Goal: Task Accomplishment & Management: Manage account settings

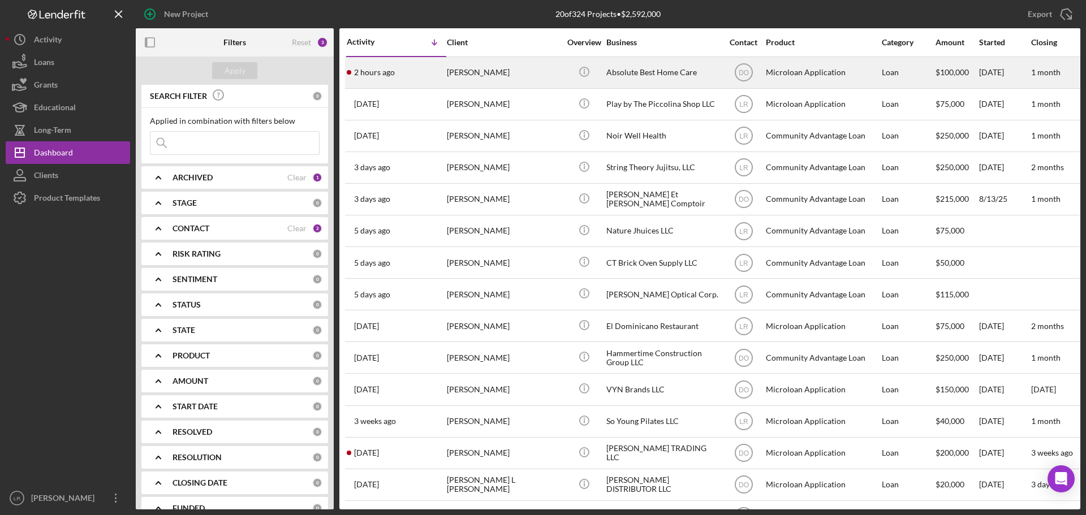
click at [524, 73] on div "[PERSON_NAME]" at bounding box center [503, 73] width 113 height 30
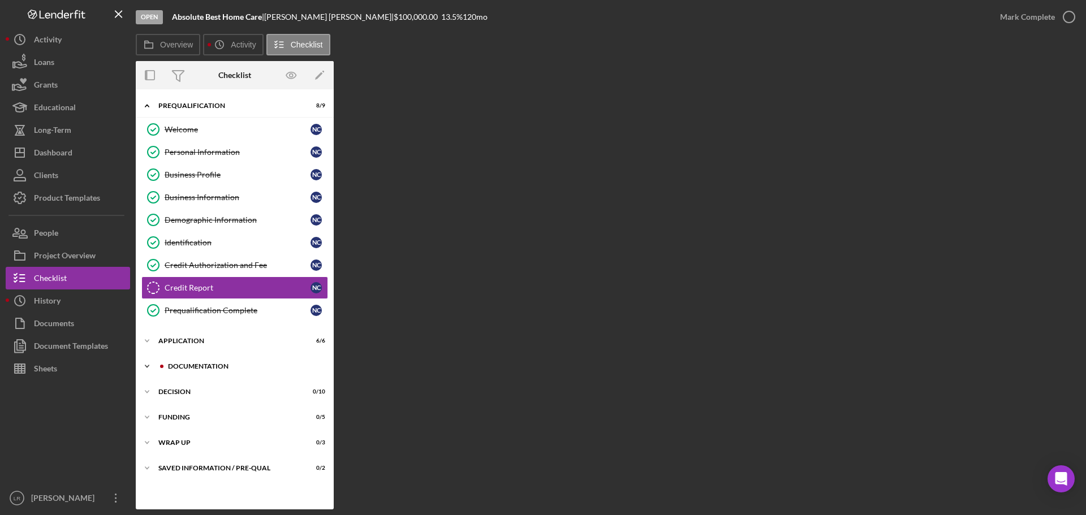
click at [217, 362] on div "Icon/Expander Documentation 16 / 20" at bounding box center [235, 366] width 198 height 23
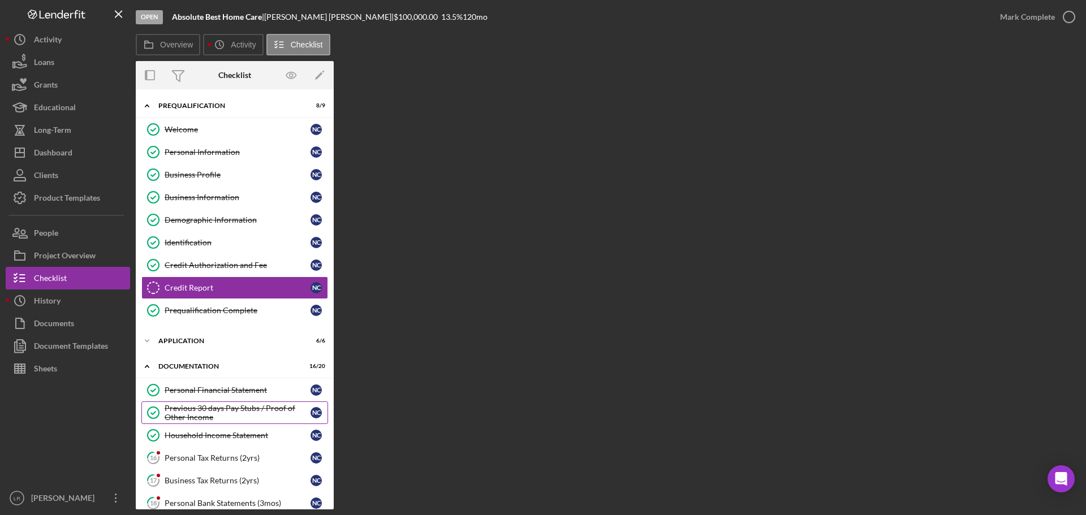
scroll to position [57, 0]
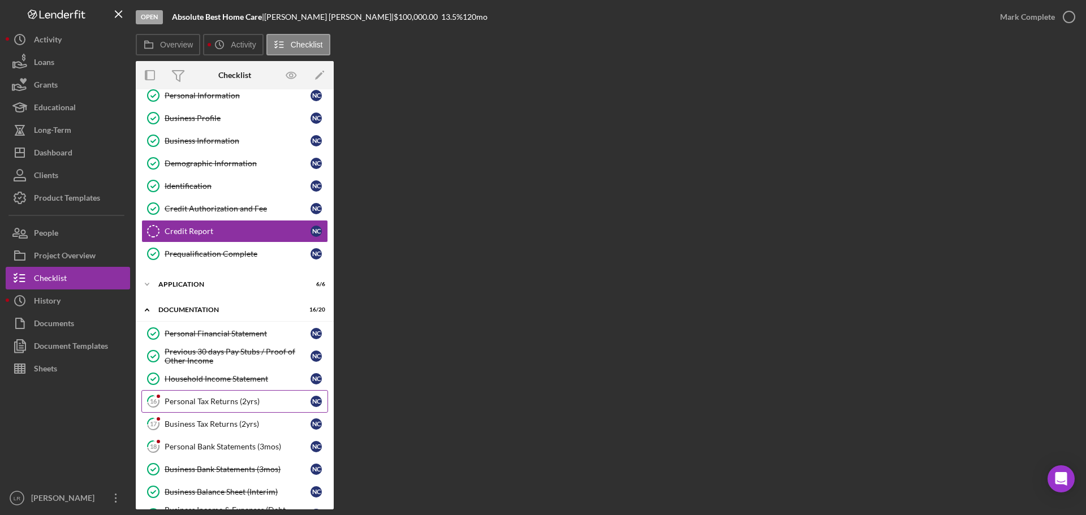
drag, startPoint x: 264, startPoint y: 397, endPoint x: 283, endPoint y: 397, distance: 19.2
click at [264, 397] on div "Personal Tax Returns (2yrs)" at bounding box center [238, 401] width 146 height 9
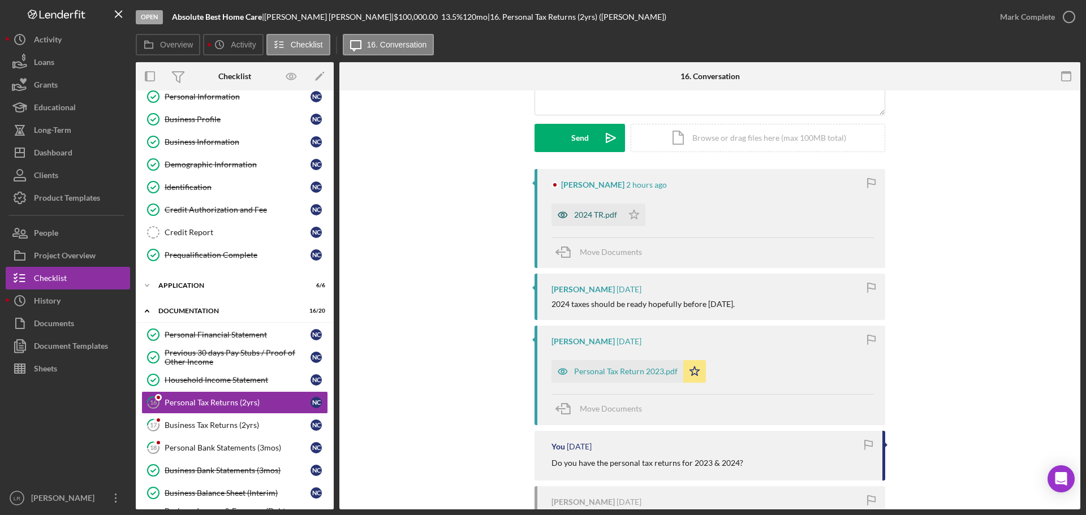
scroll to position [226, 0]
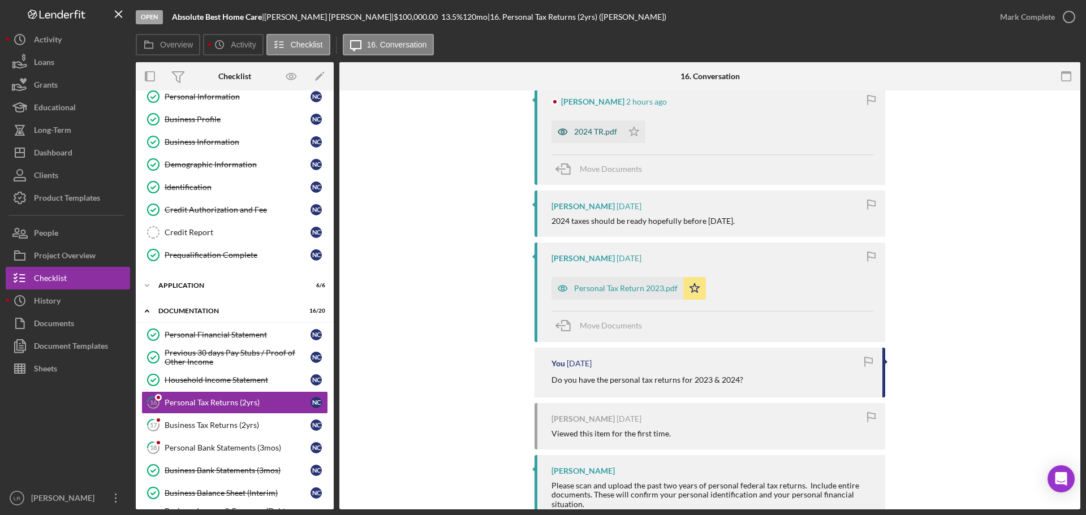
click at [587, 131] on div "2024 TR.pdf" at bounding box center [595, 131] width 43 height 9
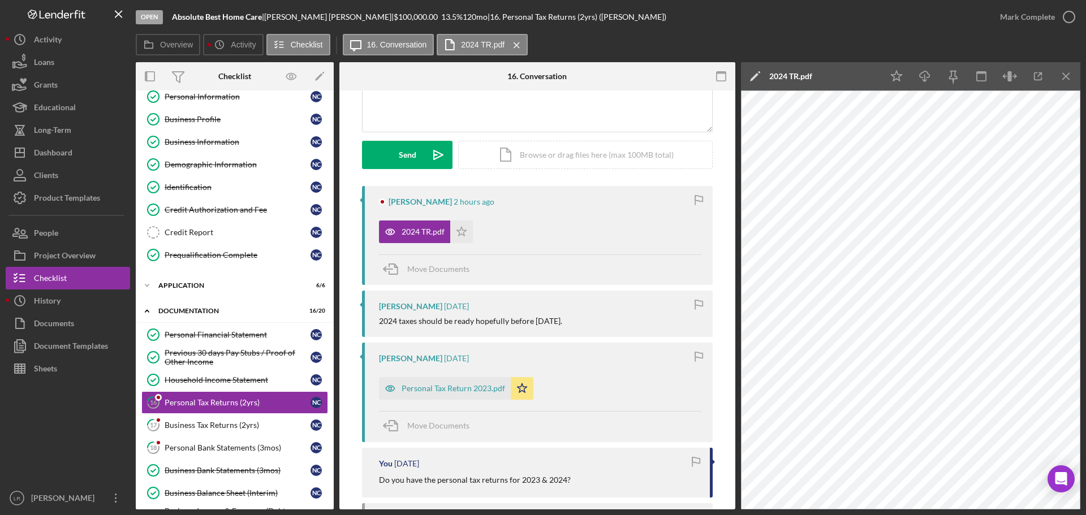
scroll to position [0, 0]
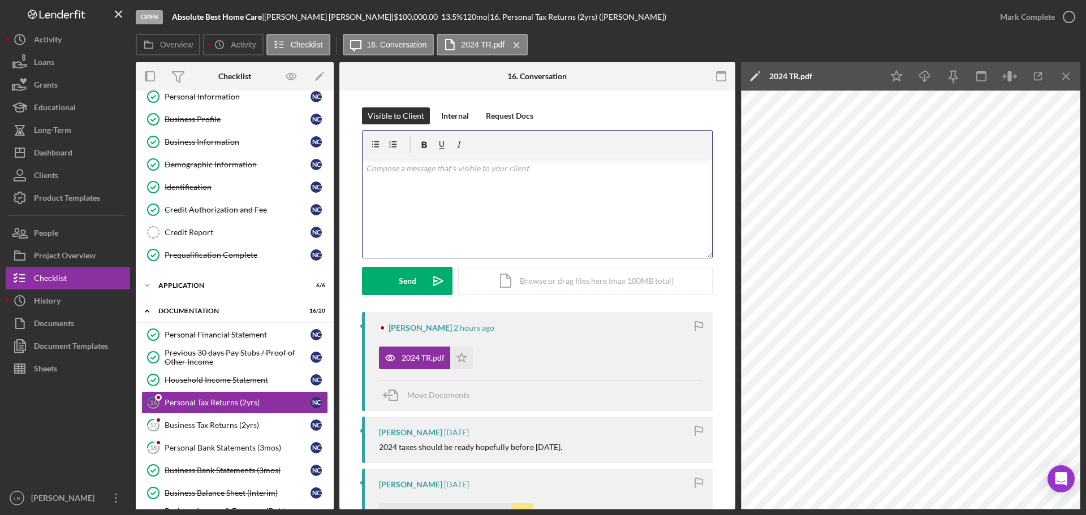
click at [462, 190] on div "v Color teal Color pink Remove color Add row above Add row below Add column bef…" at bounding box center [536, 208] width 349 height 99
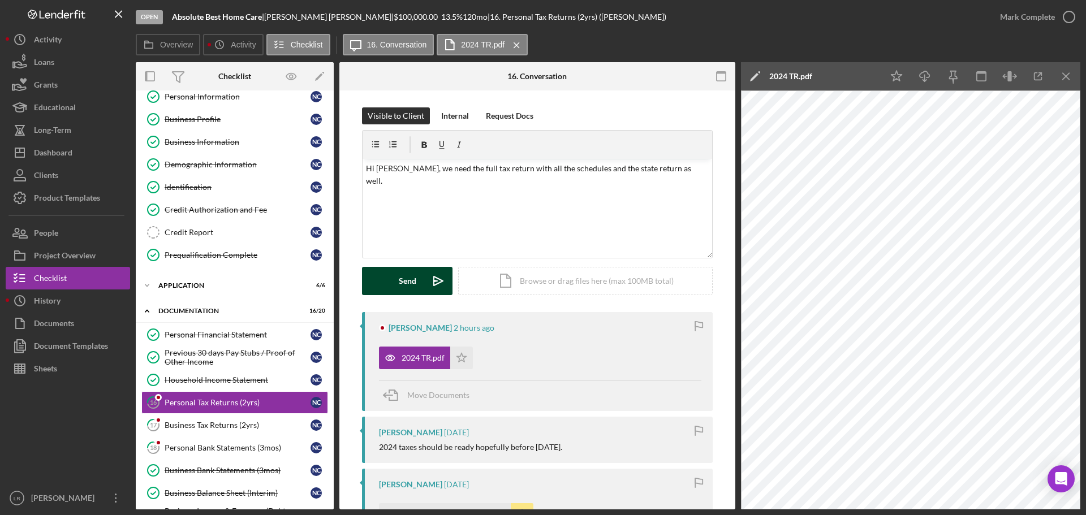
click at [401, 274] on div "Send" at bounding box center [408, 281] width 18 height 28
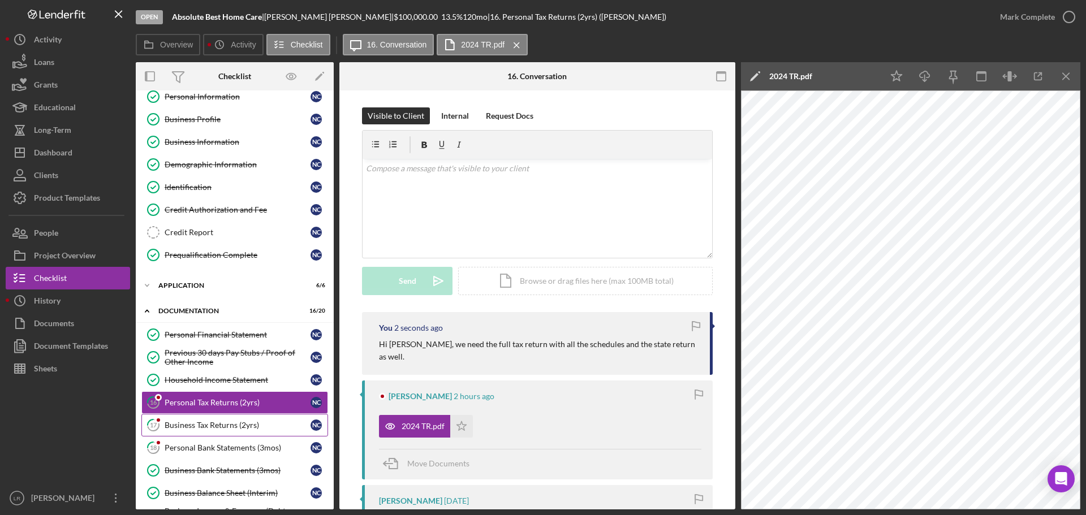
click at [217, 423] on div "Business Tax Returns (2yrs)" at bounding box center [238, 425] width 146 height 9
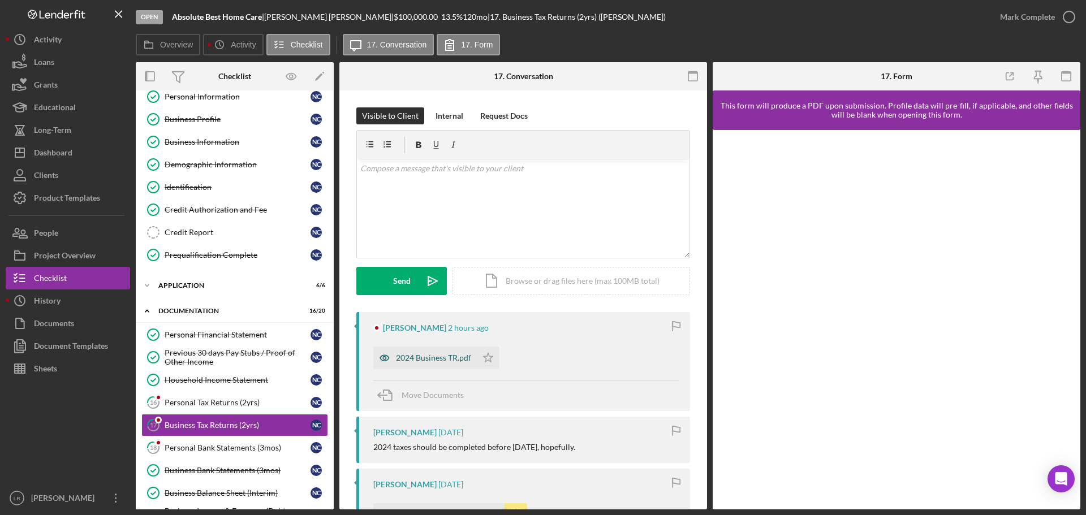
click at [434, 359] on div "2024 Business TR.pdf" at bounding box center [433, 357] width 75 height 9
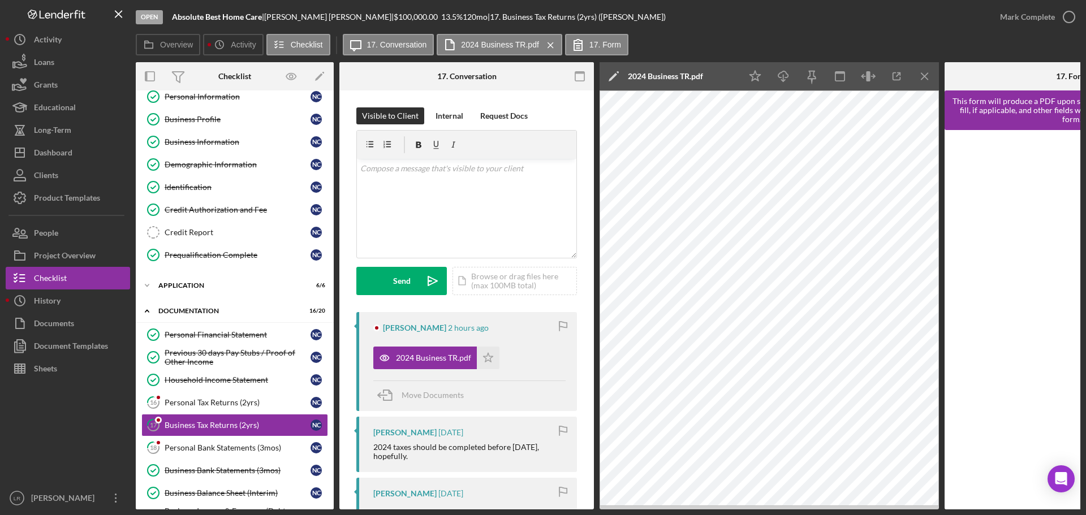
click at [610, 75] on icon "Icon/Edit" at bounding box center [613, 76] width 28 height 28
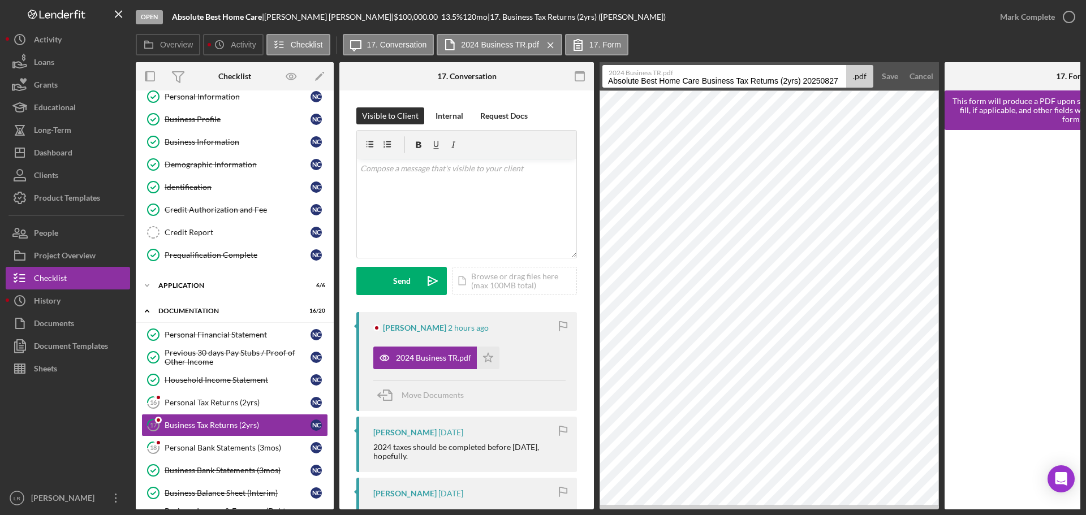
drag, startPoint x: 702, startPoint y: 82, endPoint x: 253, endPoint y: 90, distance: 448.4
click at [253, 90] on div "Overview Internal Workflow Stage Open Icon/Dropdown Arrow Archive (can unarchiv…" at bounding box center [608, 285] width 944 height 447
drag, startPoint x: 681, startPoint y: 81, endPoint x: 844, endPoint y: 84, distance: 162.9
click at [844, 84] on input "Business Tax Returns (2yrs) 20250827" at bounding box center [724, 76] width 244 height 23
type input "Business Tax Return 2024"
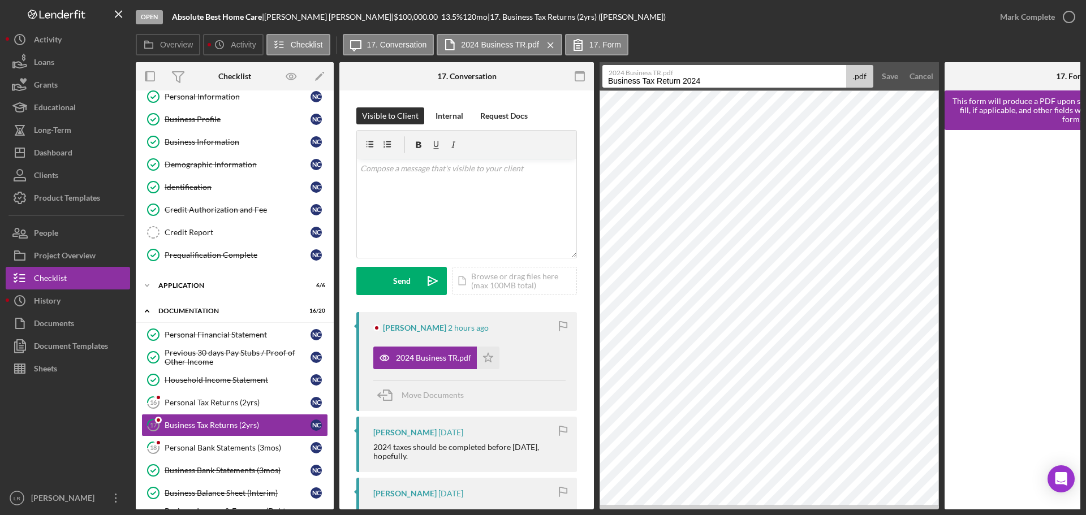
click at [876, 65] on button "Save" at bounding box center [890, 76] width 28 height 23
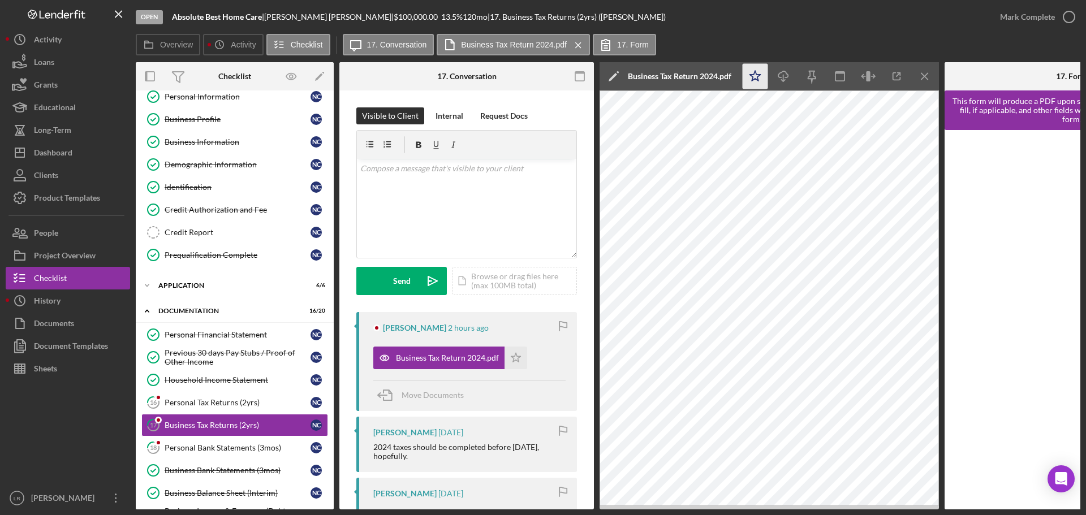
click at [755, 77] on icon "Icon/Star" at bounding box center [754, 76] width 25 height 25
click at [781, 75] on icon "Icon/Download" at bounding box center [783, 76] width 25 height 25
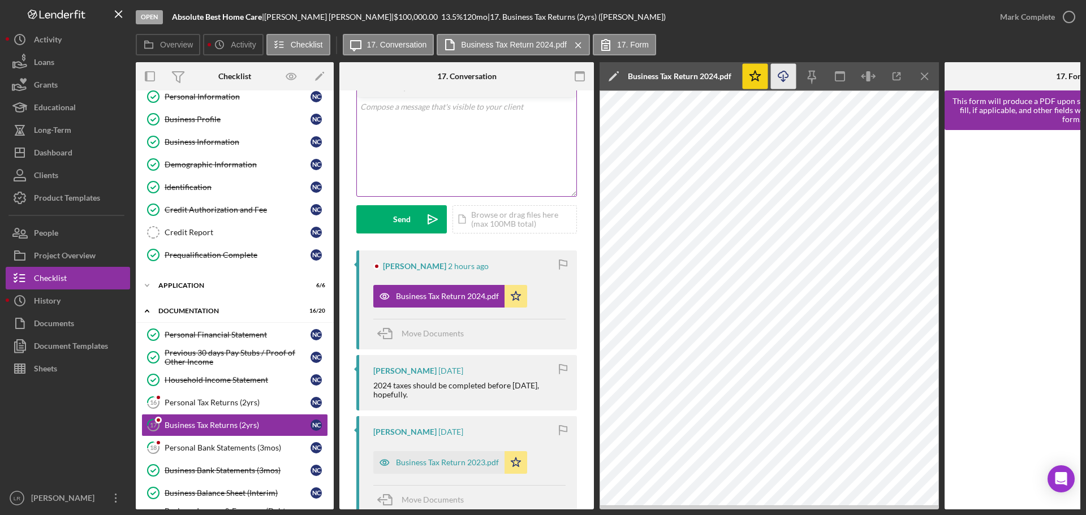
scroll to position [170, 0]
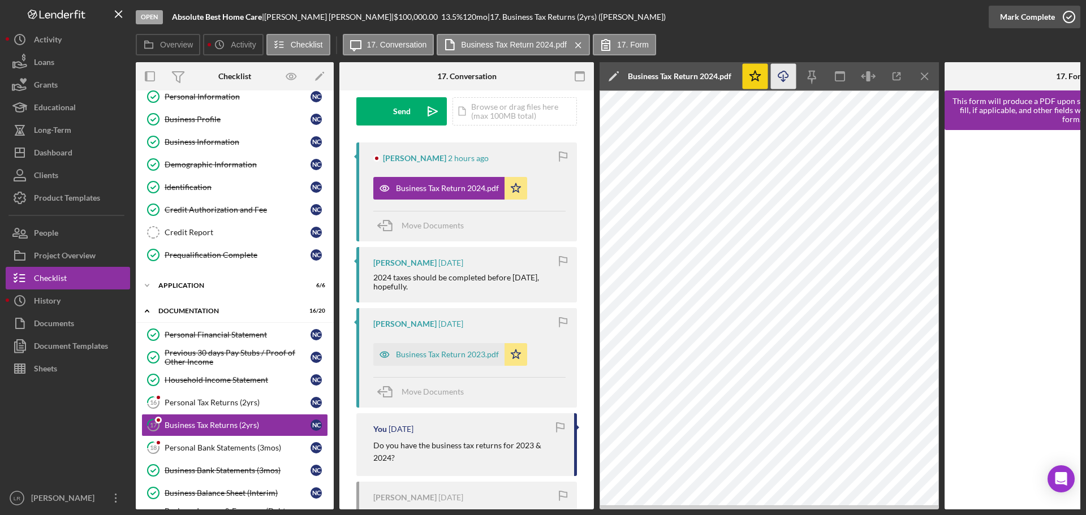
click at [1067, 11] on icon "button" at bounding box center [1068, 17] width 28 height 28
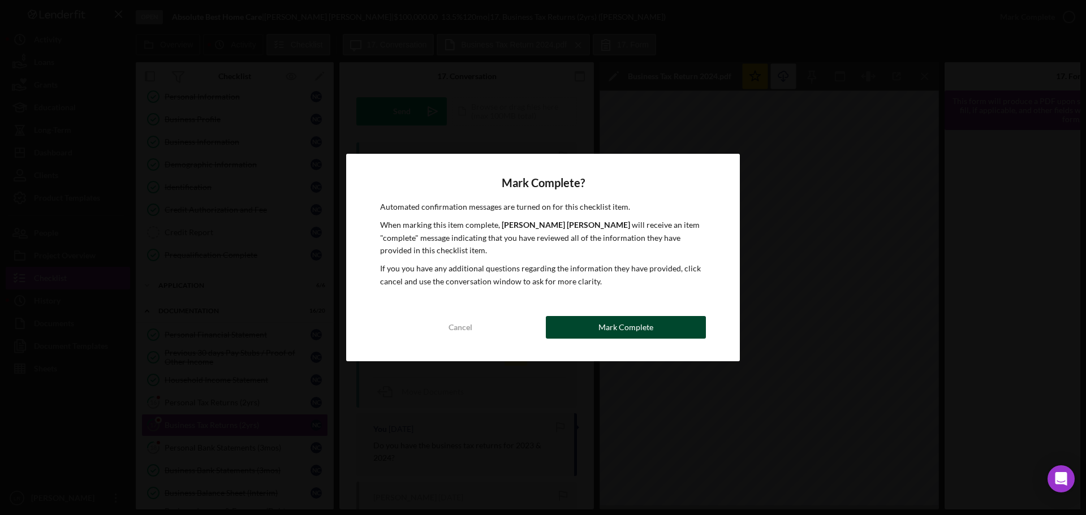
click at [655, 327] on button "Mark Complete" at bounding box center [626, 327] width 160 height 23
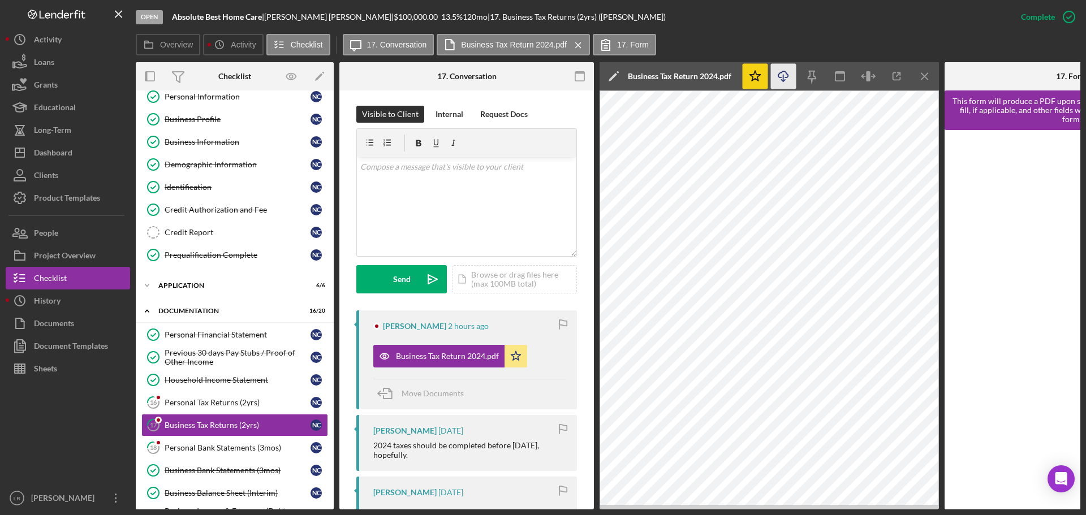
scroll to position [338, 0]
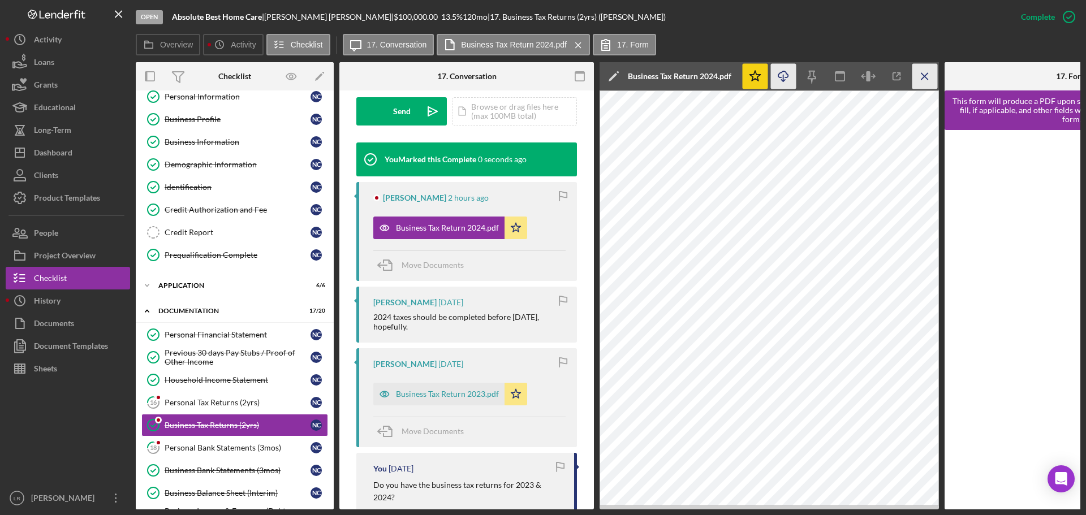
click at [926, 73] on icon "Icon/Menu Close" at bounding box center [924, 76] width 25 height 25
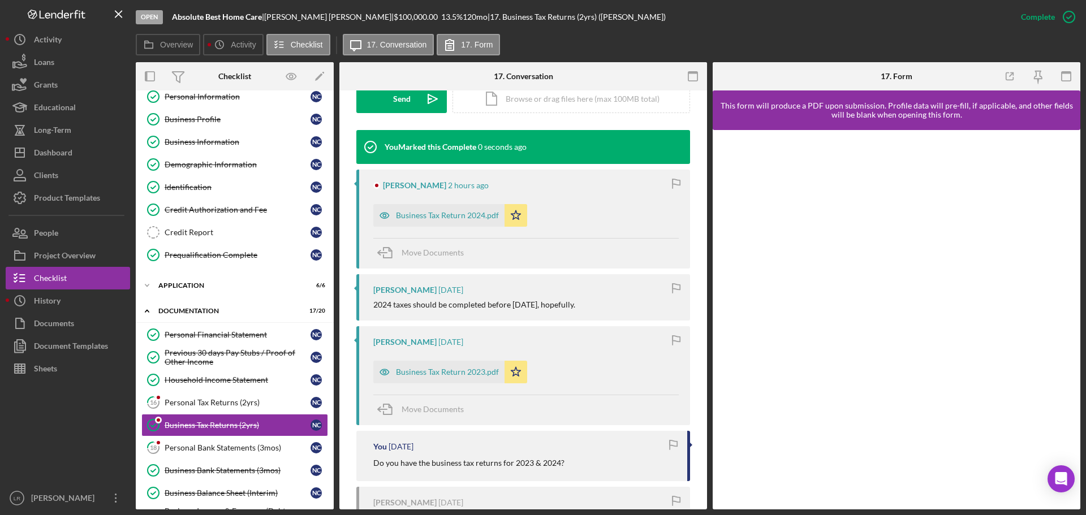
scroll to position [325, 0]
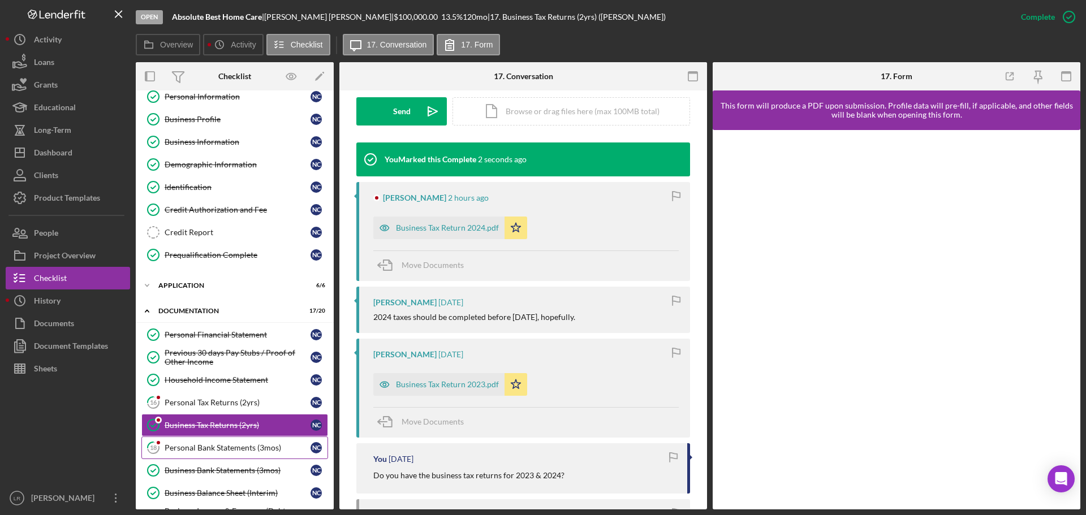
click at [205, 453] on link "18 Personal Bank Statements (3mos) N C" at bounding box center [234, 447] width 187 height 23
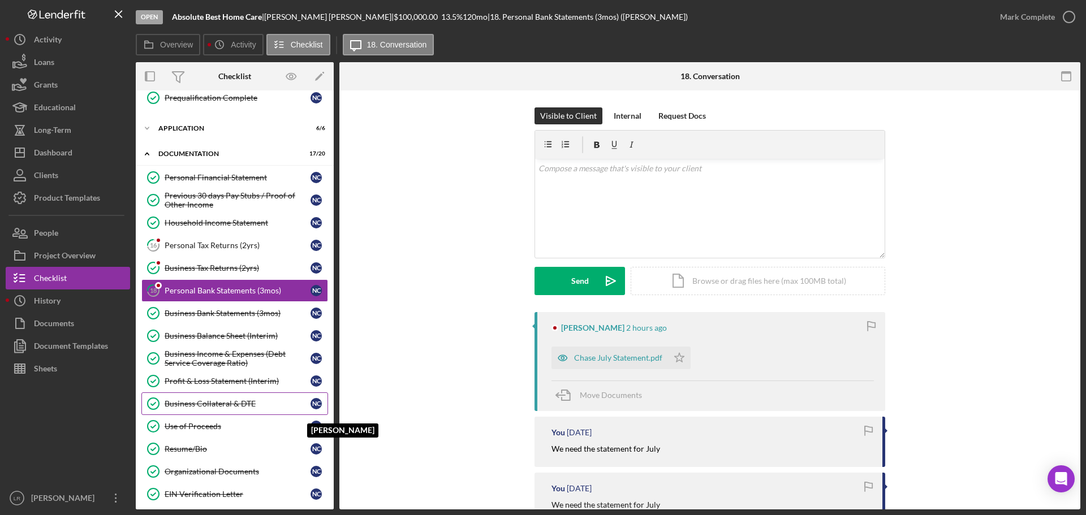
scroll to position [226, 0]
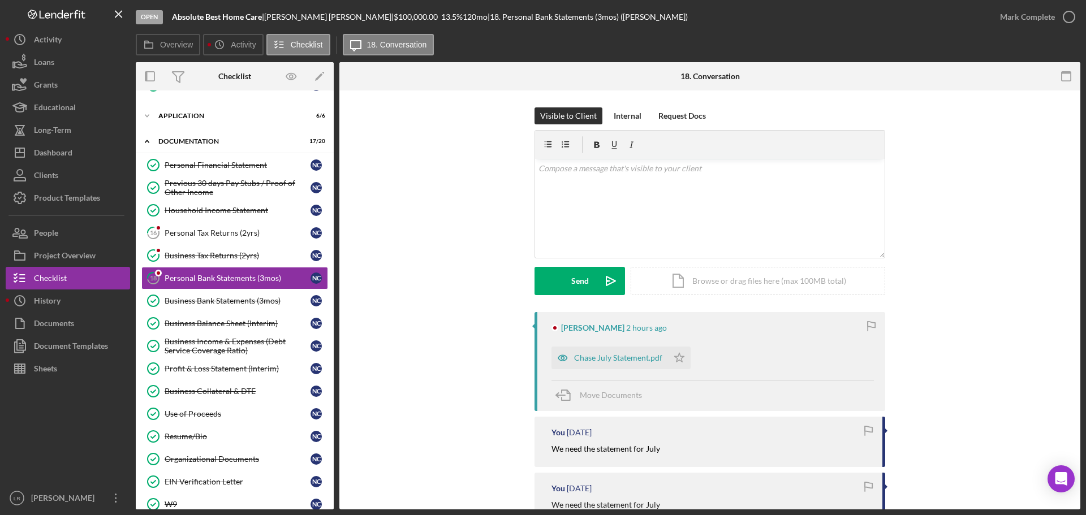
click at [602, 360] on div "Chase July Statement.pdf" at bounding box center [618, 357] width 88 height 9
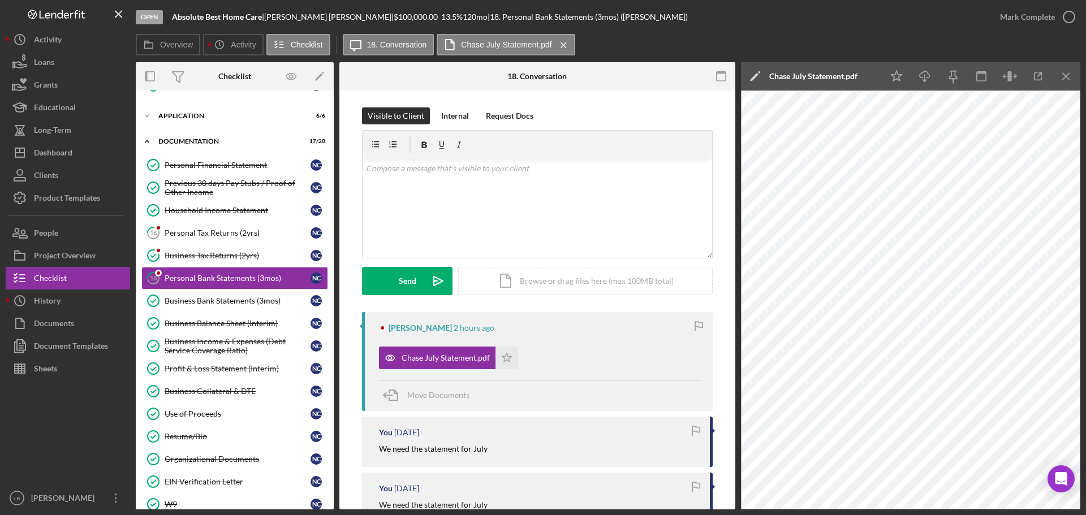
click at [755, 73] on icon "Icon/Edit" at bounding box center [755, 76] width 28 height 28
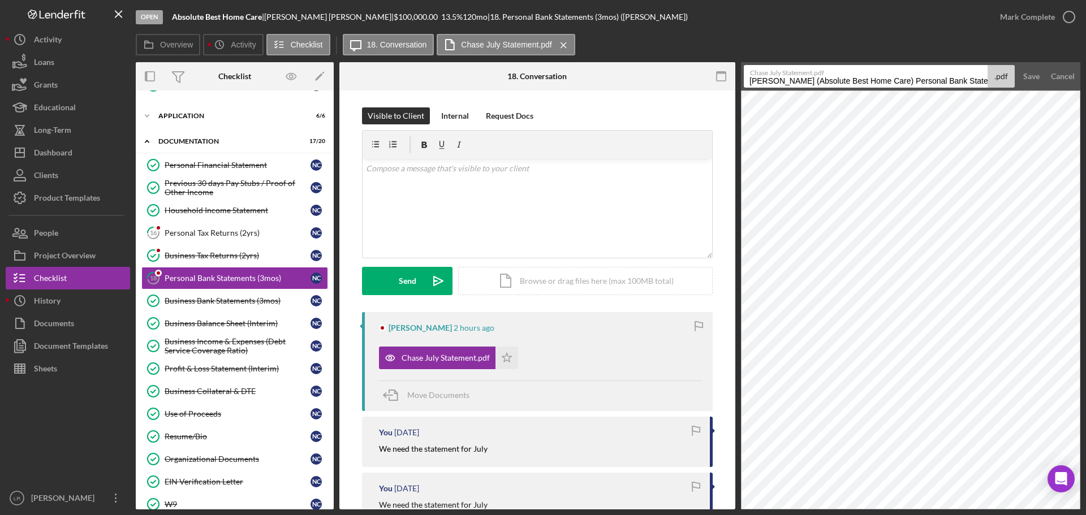
drag, startPoint x: 903, startPoint y: 81, endPoint x: 354, endPoint y: 74, distance: 549.6
click at [354, 74] on div "Overview Internal Workflow Stage Open Icon/Dropdown Arrow Archive (can unarchiv…" at bounding box center [608, 285] width 944 height 447
drag, startPoint x: 840, startPoint y: 82, endPoint x: 1053, endPoint y: 89, distance: 213.3
click at [1053, 89] on form "Chase July Statement.pdf Personal Bank Statements (3mos) 20250827 .pdf Save Can…" at bounding box center [910, 76] width 339 height 28
click at [844, 80] on input "Personal Bank Statement [DATE]" at bounding box center [865, 76] width 244 height 23
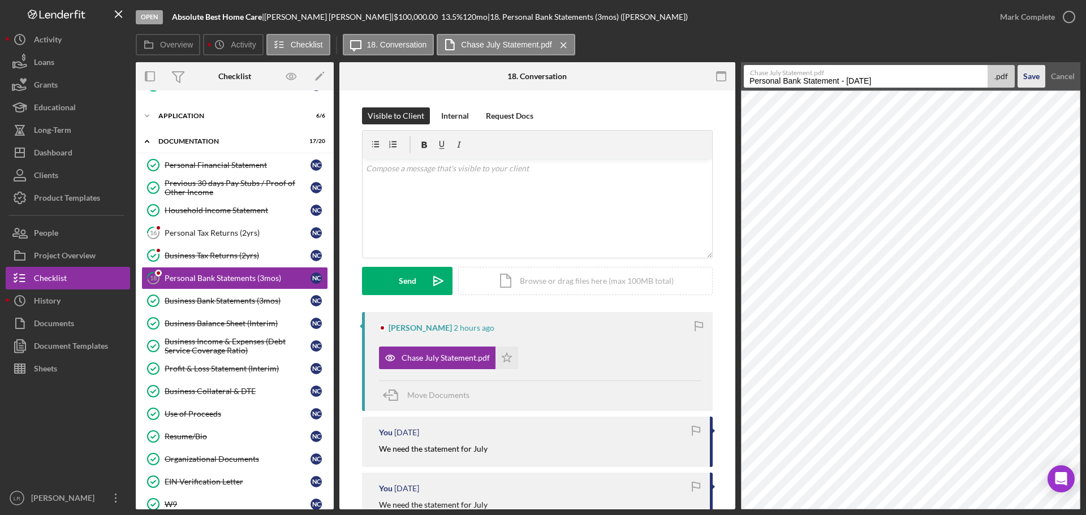
type input "Personal Bank Statement - [DATE]"
click at [1032, 80] on div "Save" at bounding box center [1031, 76] width 16 height 23
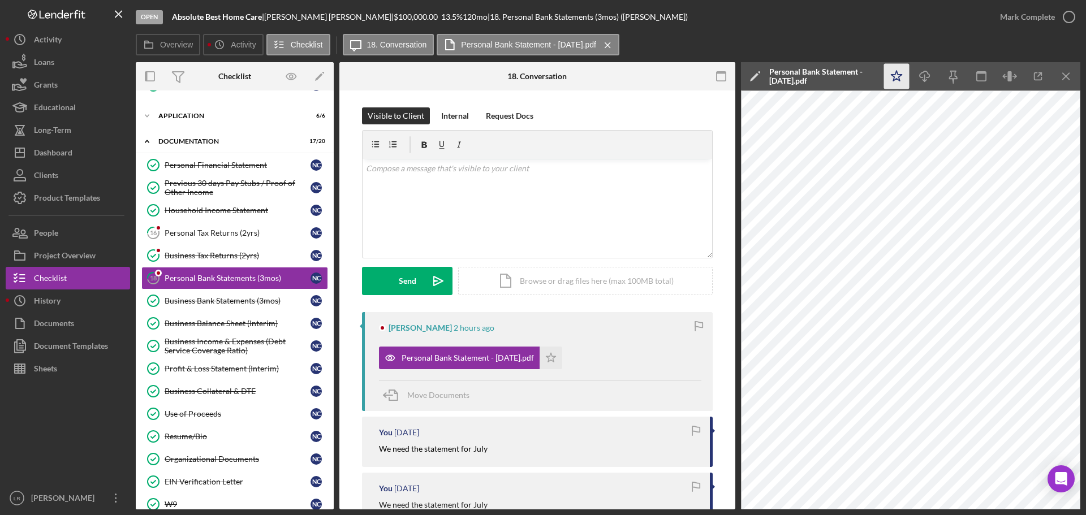
click at [906, 73] on icon "Icon/Star" at bounding box center [896, 76] width 25 height 25
click at [922, 75] on icon "Icon/Download" at bounding box center [924, 76] width 25 height 25
click at [1057, 18] on icon "button" at bounding box center [1068, 17] width 28 height 28
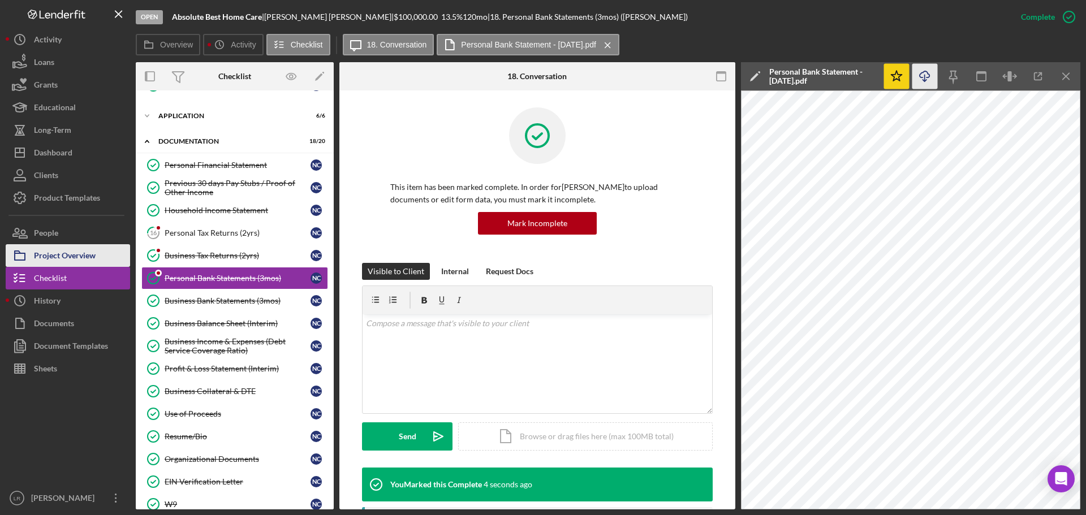
click at [80, 257] on div "Project Overview" at bounding box center [65, 256] width 62 height 25
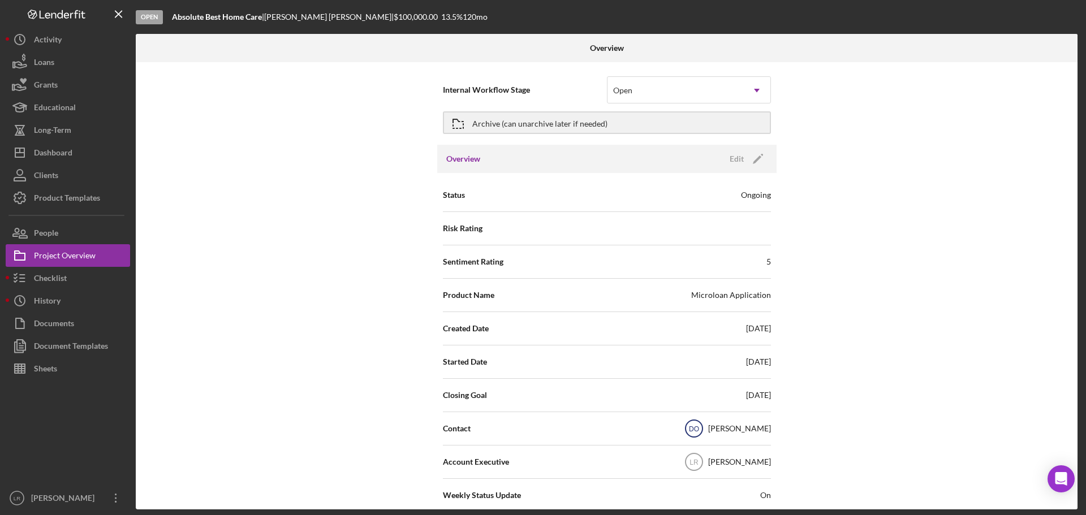
click at [699, 429] on text "DO" at bounding box center [694, 429] width 10 height 8
click at [743, 429] on div "[PERSON_NAME]" at bounding box center [739, 428] width 63 height 11
click at [750, 154] on icon "Icon/Edit" at bounding box center [757, 159] width 28 height 28
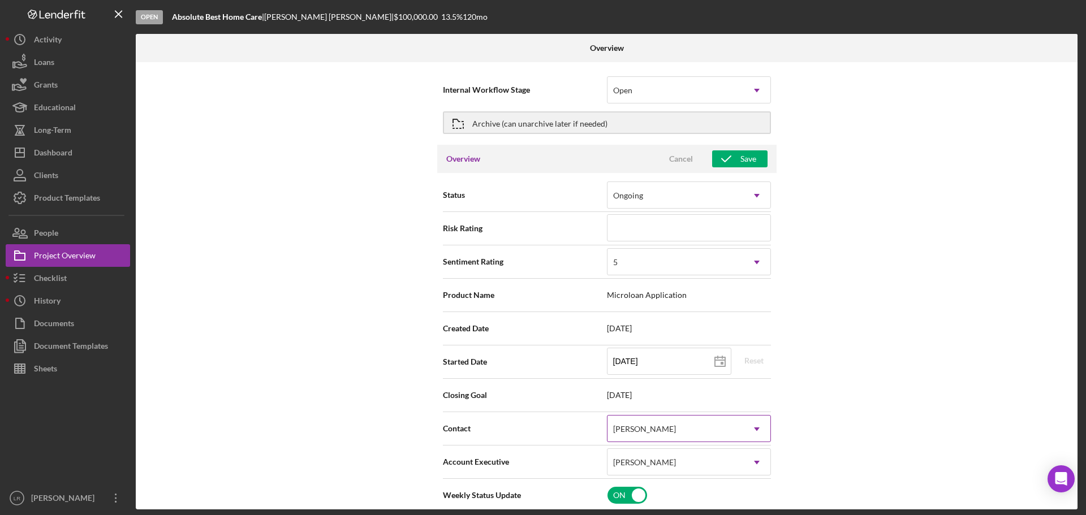
click at [665, 425] on div "[PERSON_NAME]" at bounding box center [675, 429] width 136 height 26
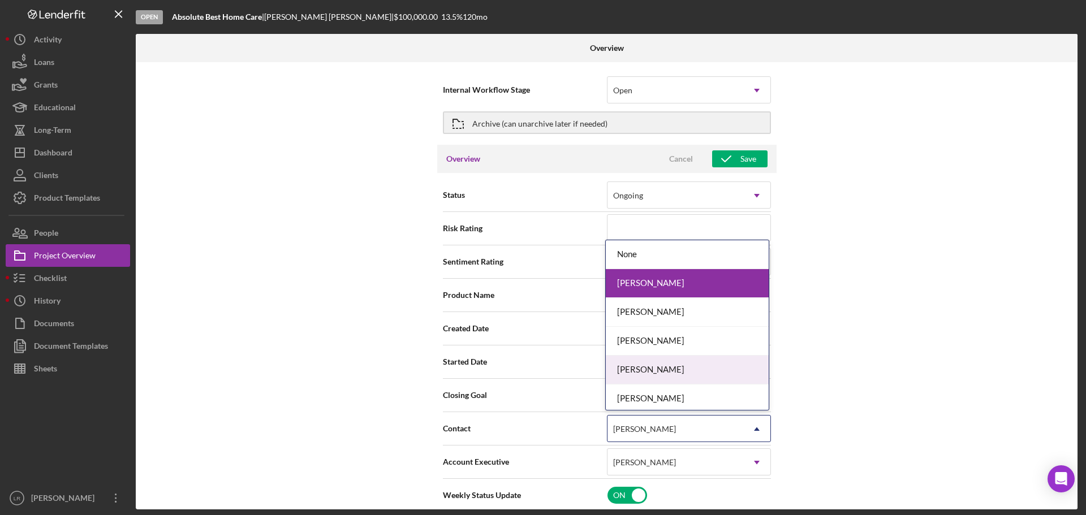
click at [635, 367] on div "[PERSON_NAME]" at bounding box center [687, 370] width 163 height 29
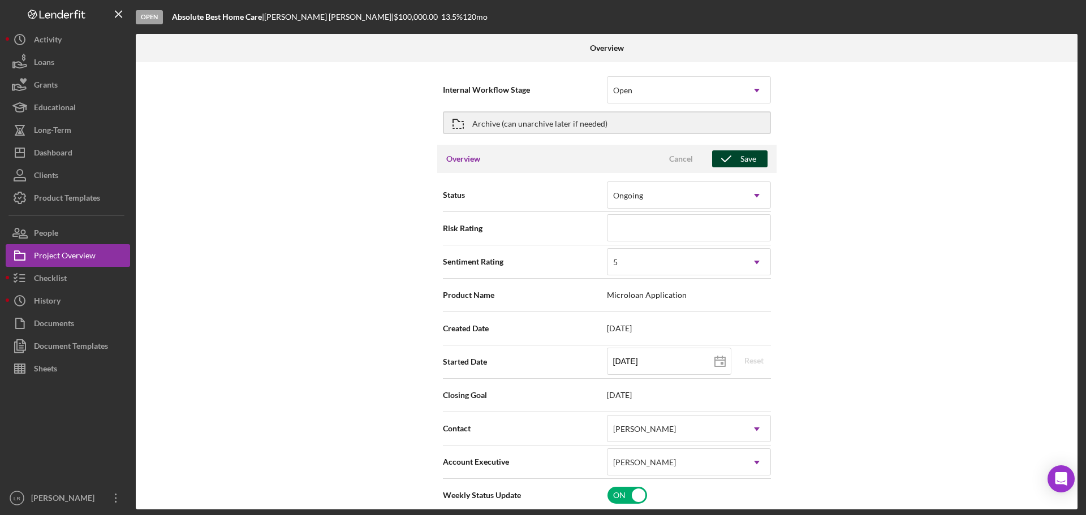
click at [740, 159] on div "Save" at bounding box center [748, 158] width 16 height 17
type textarea "Here's a snapshot of information that has been fully approved, as well as the i…"
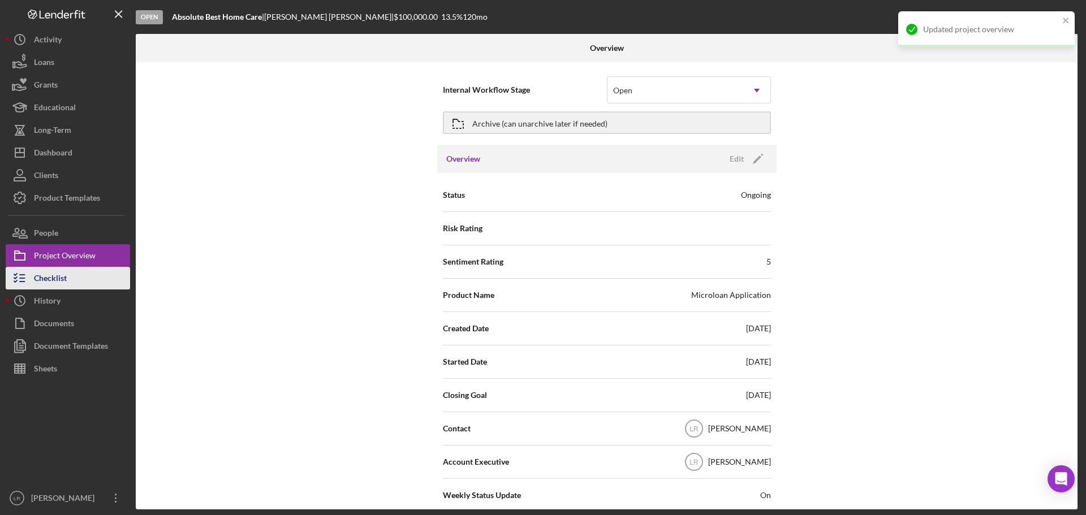
click at [57, 273] on div "Checklist" at bounding box center [50, 279] width 33 height 25
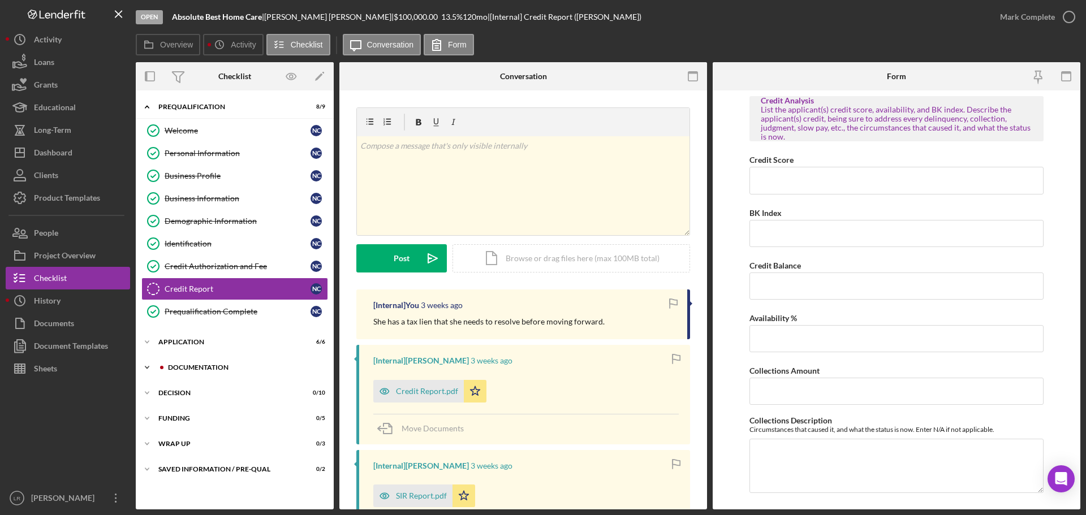
click at [180, 360] on div "Icon/Expander Documentation 18 / 20" at bounding box center [235, 367] width 198 height 23
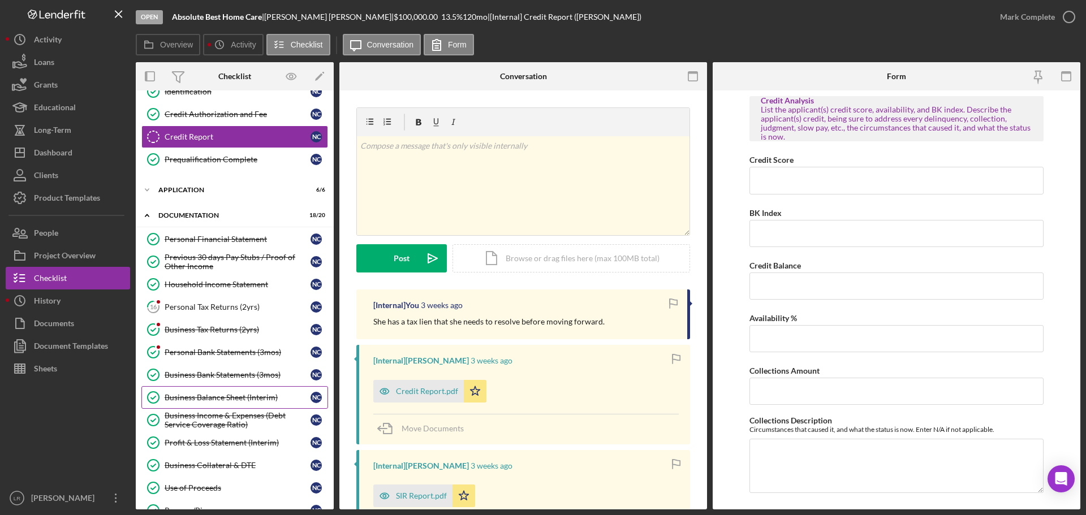
scroll to position [226, 0]
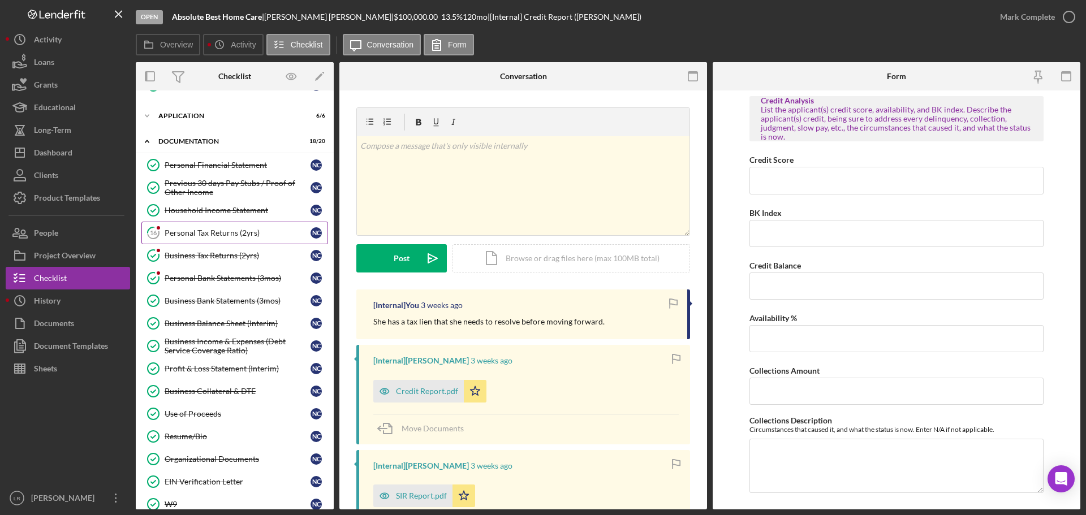
click at [209, 228] on div "Personal Tax Returns (2yrs)" at bounding box center [238, 232] width 146 height 9
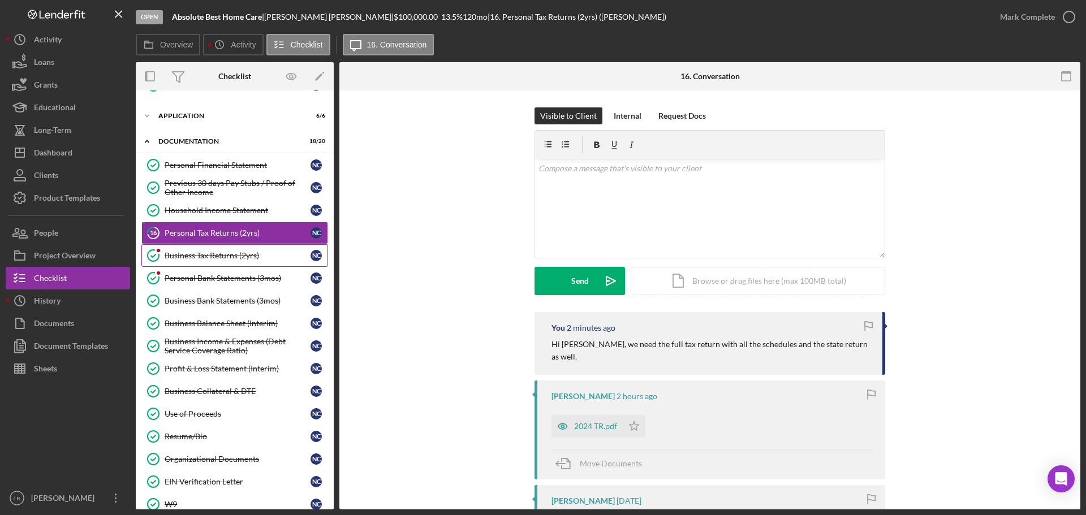
click at [202, 255] on div "Business Tax Returns (2yrs)" at bounding box center [238, 255] width 146 height 9
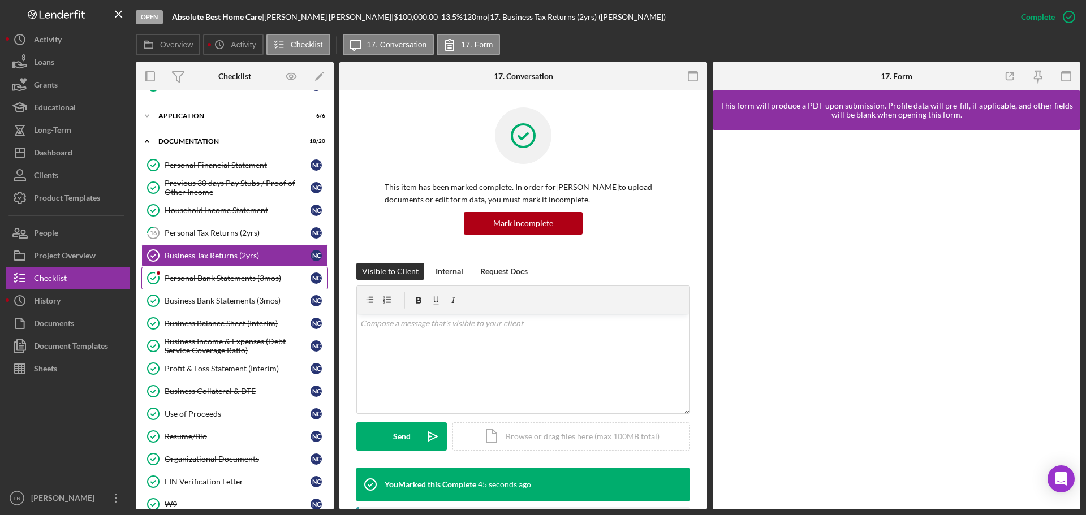
click at [231, 277] on div "Personal Bank Statements (3mos)" at bounding box center [238, 278] width 146 height 9
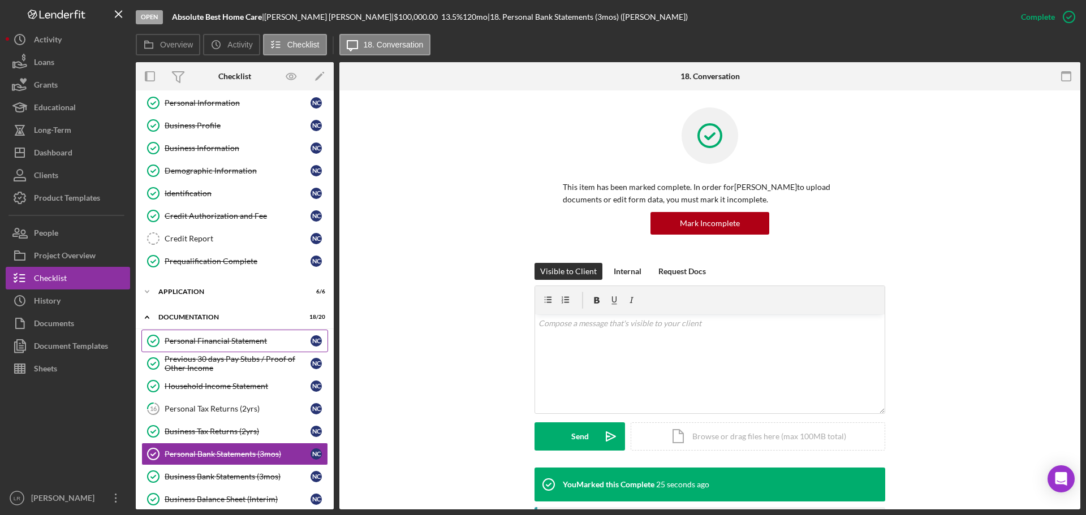
scroll to position [113, 0]
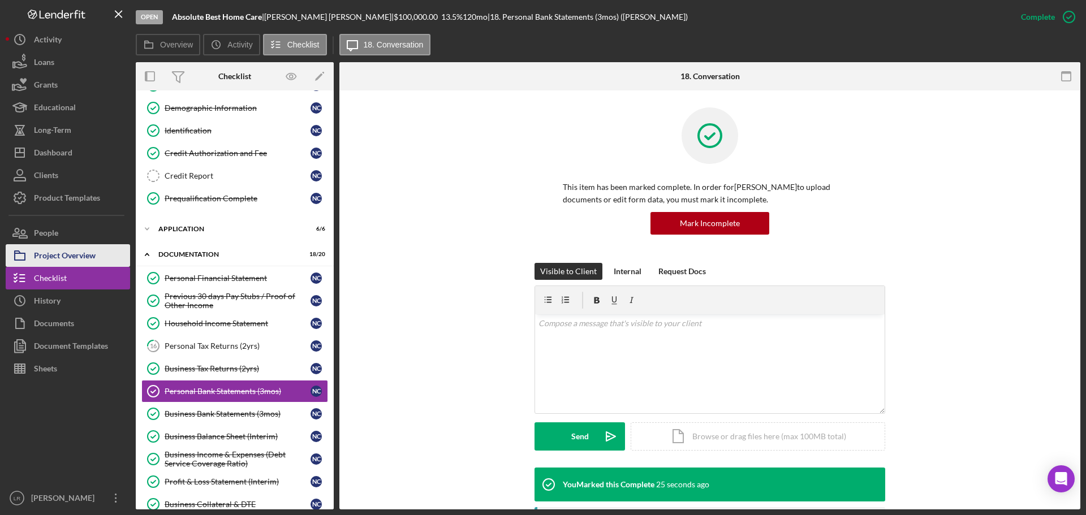
click at [114, 262] on button "Project Overview" at bounding box center [68, 255] width 124 height 23
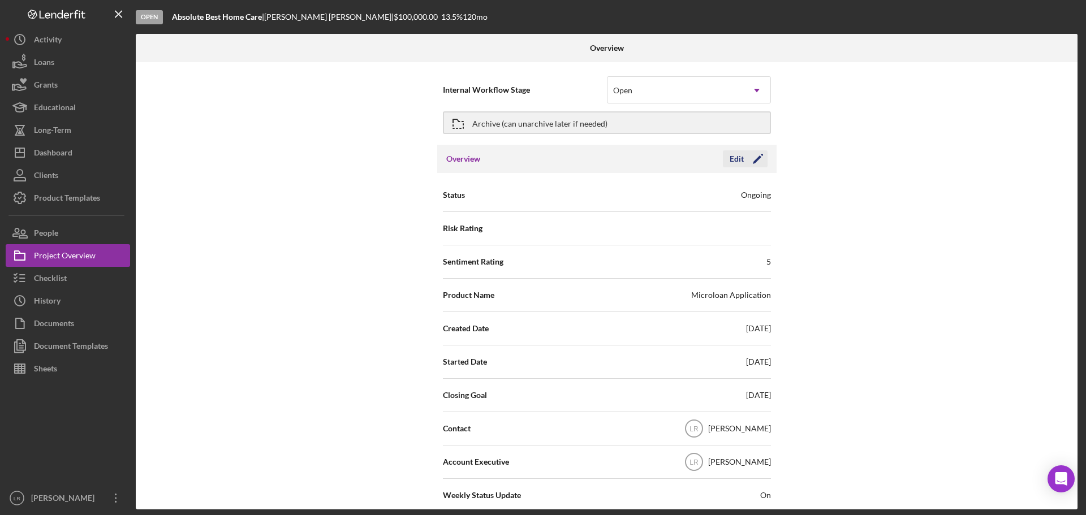
click at [750, 159] on icon "Icon/Edit" at bounding box center [757, 159] width 28 height 28
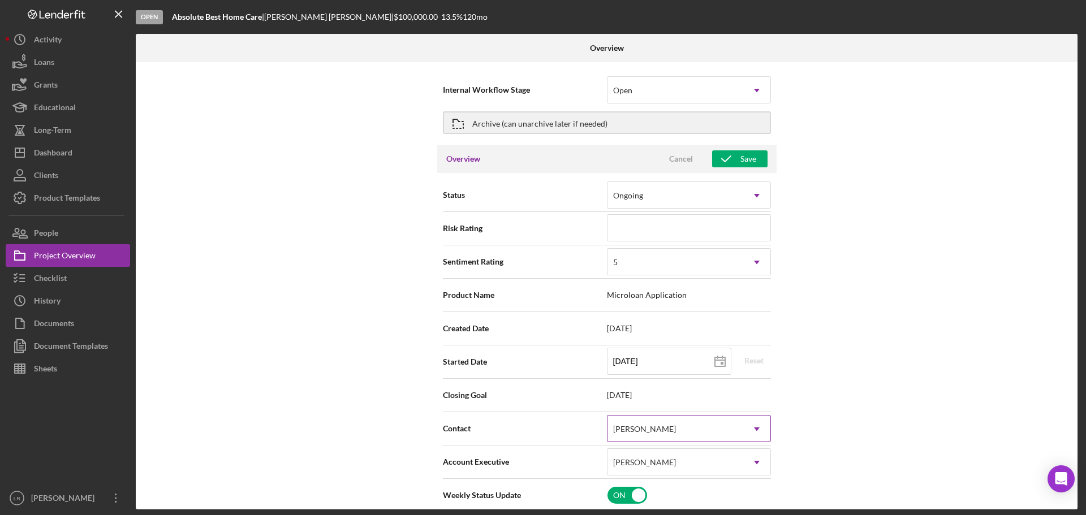
click at [635, 430] on div "[PERSON_NAME]" at bounding box center [644, 429] width 63 height 9
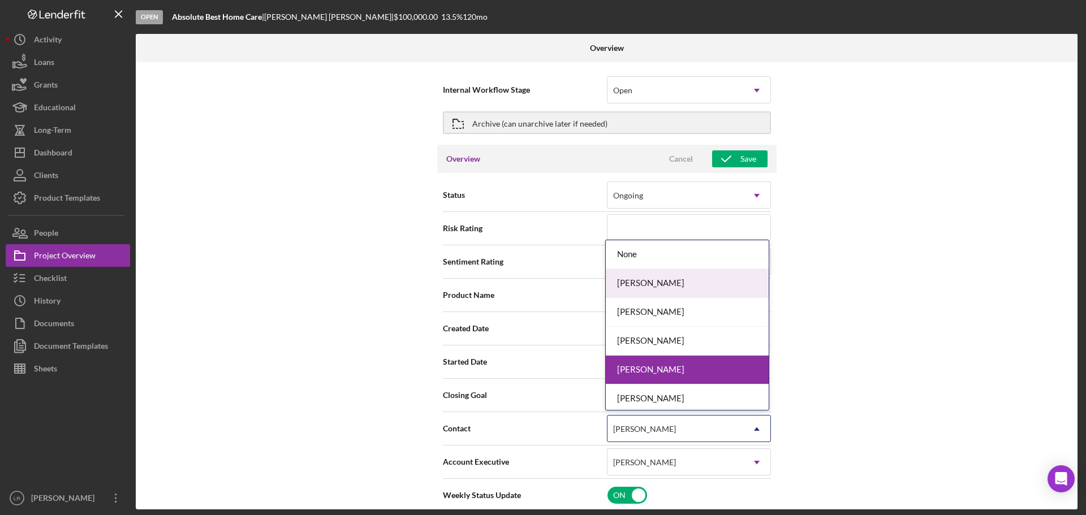
click at [636, 286] on div "[PERSON_NAME]" at bounding box center [687, 283] width 163 height 29
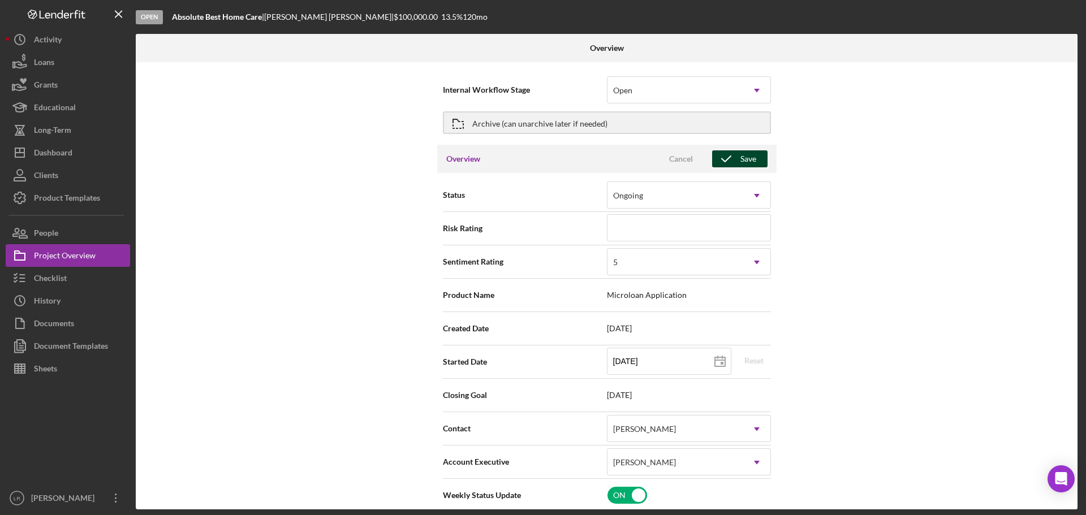
click at [750, 161] on div "Save" at bounding box center [748, 158] width 16 height 17
type textarea "Here's a snapshot of information that has been fully approved, as well as the i…"
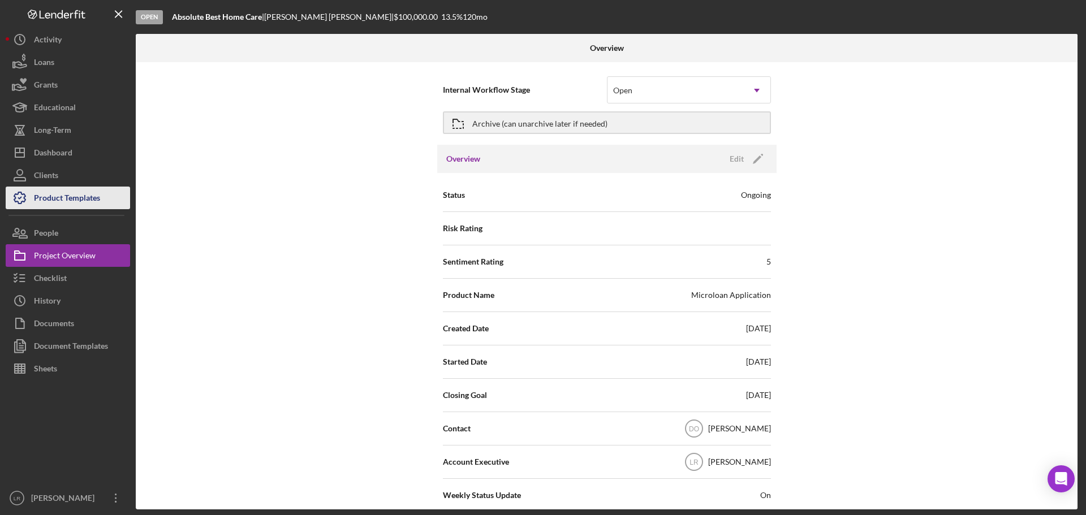
click at [79, 197] on div "Product Templates" at bounding box center [67, 199] width 66 height 25
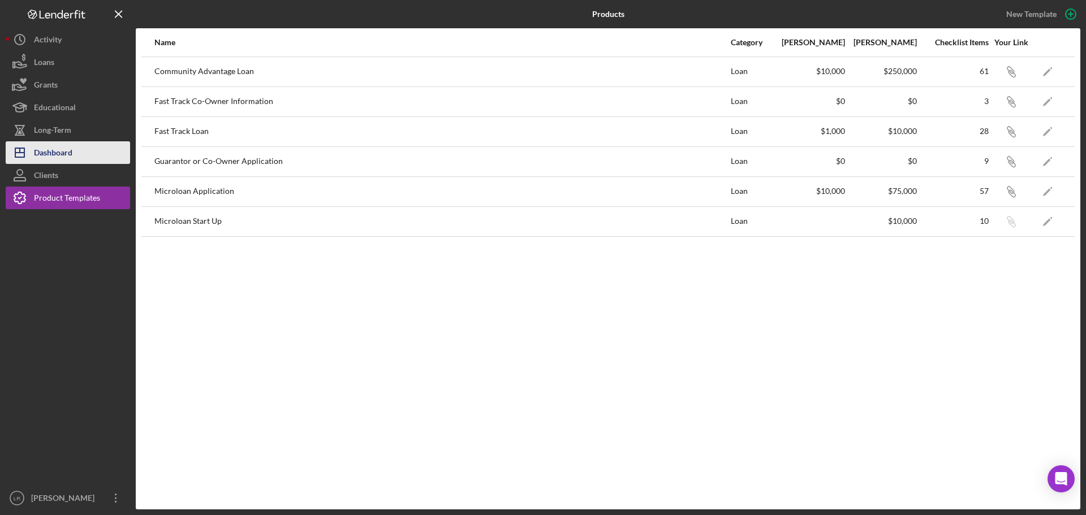
click at [65, 147] on div "Dashboard" at bounding box center [53, 153] width 38 height 25
